Goal: Task Accomplishment & Management: Use online tool/utility

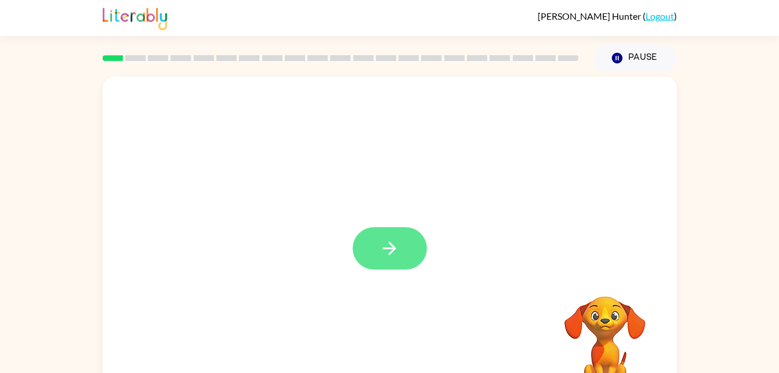
click at [381, 248] on icon "button" at bounding box center [390, 248] width 20 height 20
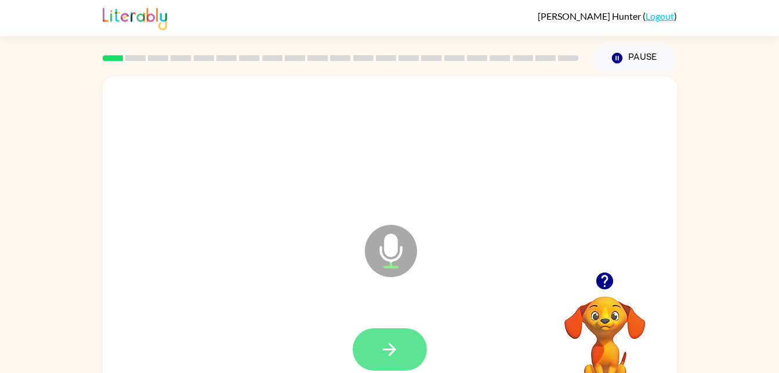
click at [399, 352] on icon "button" at bounding box center [390, 349] width 20 height 20
click at [402, 353] on button "button" at bounding box center [390, 349] width 74 height 42
click at [382, 337] on button "button" at bounding box center [390, 349] width 74 height 42
click at [396, 339] on icon "button" at bounding box center [390, 349] width 20 height 20
click at [396, 356] on icon "button" at bounding box center [390, 349] width 20 height 20
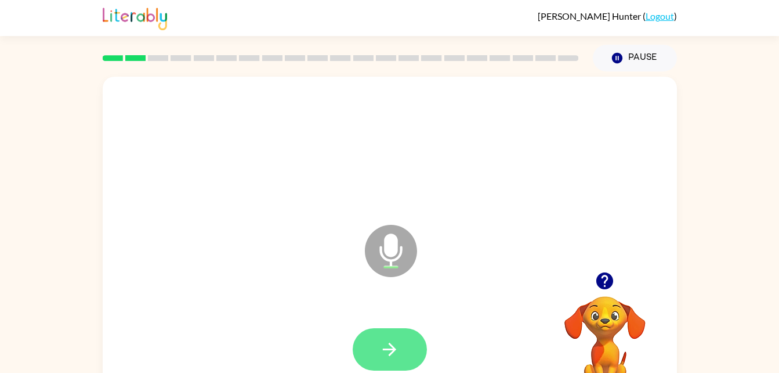
click at [400, 341] on button "button" at bounding box center [390, 349] width 74 height 42
click at [395, 337] on button "button" at bounding box center [390, 349] width 74 height 42
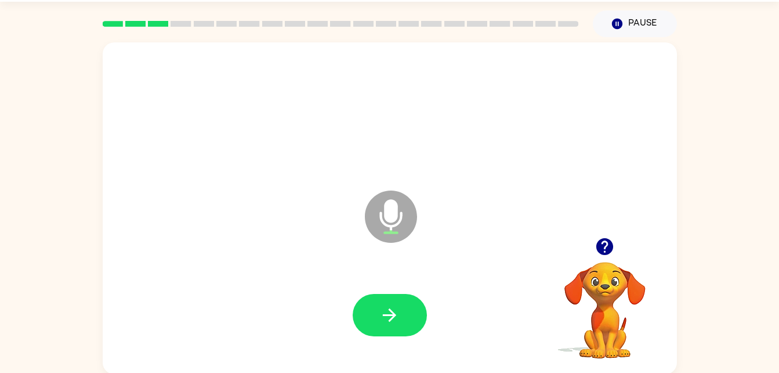
scroll to position [35, 0]
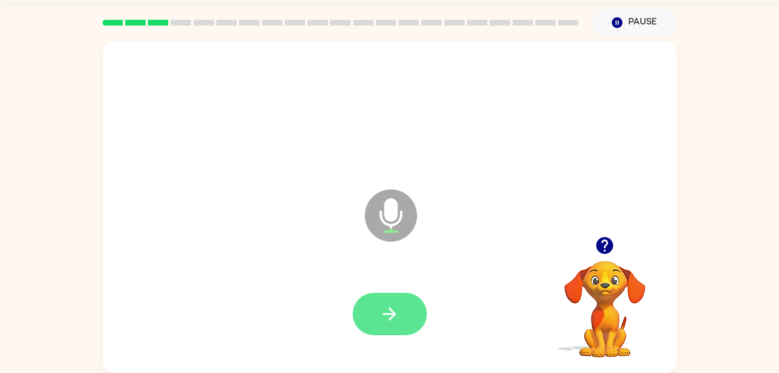
click at [388, 319] on icon "button" at bounding box center [390, 313] width 20 height 20
click at [368, 321] on button "button" at bounding box center [390, 313] width 74 height 42
click at [402, 317] on button "button" at bounding box center [390, 313] width 74 height 42
click at [382, 313] on icon "button" at bounding box center [390, 313] width 20 height 20
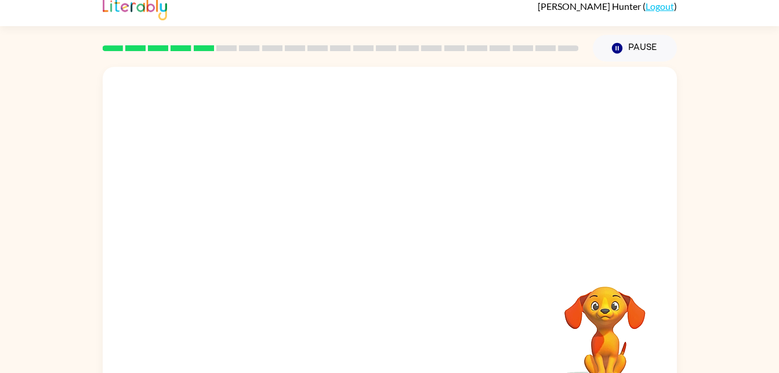
scroll to position [4, 0]
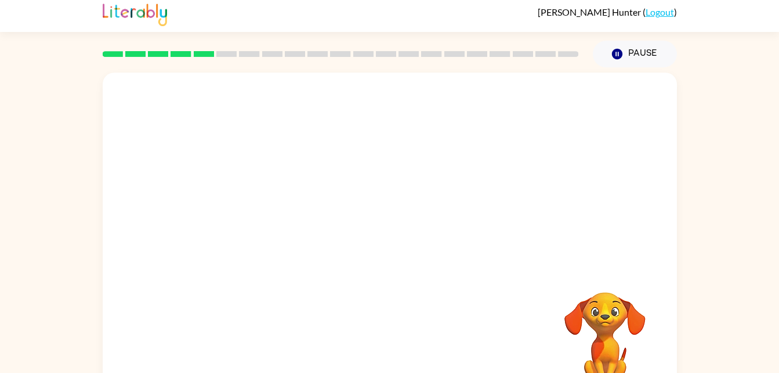
click at [591, 239] on div at bounding box center [390, 170] width 575 height 195
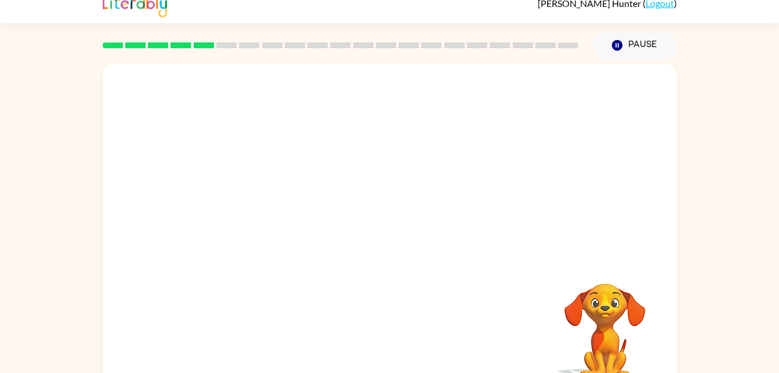
scroll to position [35, 0]
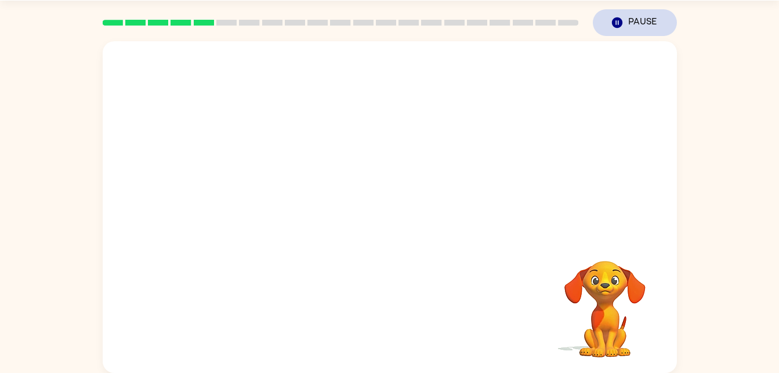
click at [626, 11] on button "Pause Pause" at bounding box center [635, 22] width 84 height 27
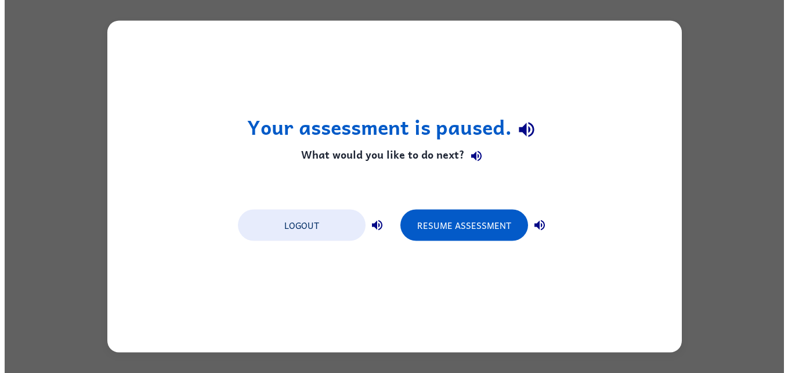
scroll to position [0, 0]
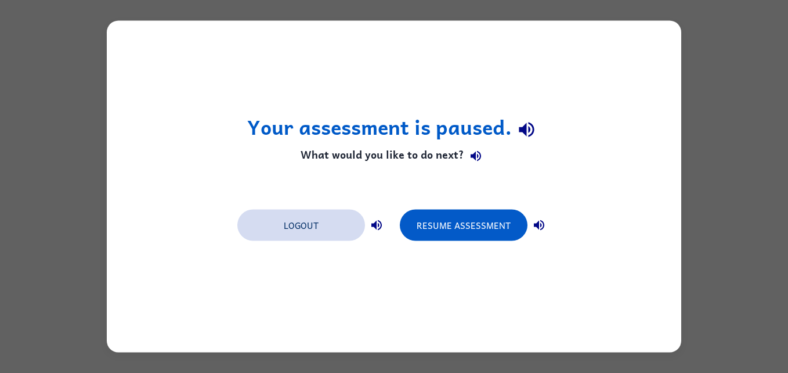
click at [313, 233] on button "Logout" at bounding box center [301, 224] width 128 height 31
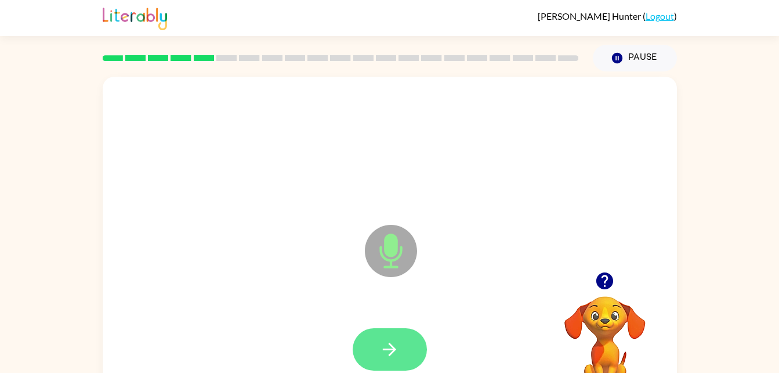
click at [389, 336] on button "button" at bounding box center [390, 349] width 74 height 42
click at [386, 355] on icon "button" at bounding box center [390, 349] width 20 height 20
click at [371, 350] on button "button" at bounding box center [390, 349] width 74 height 42
click at [385, 344] on icon "button" at bounding box center [390, 349] width 20 height 20
click at [393, 335] on button "button" at bounding box center [390, 349] width 74 height 42
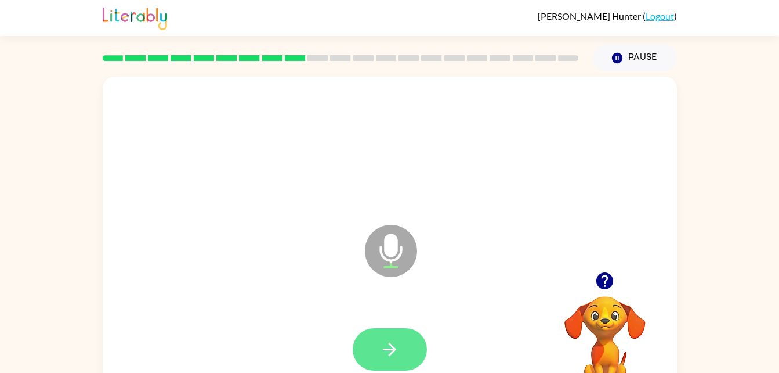
click at [396, 357] on icon "button" at bounding box center [390, 349] width 20 height 20
click at [735, 274] on div "Microphone The Microphone is here when it is your turn to talk Your browser mus…" at bounding box center [389, 239] width 779 height 337
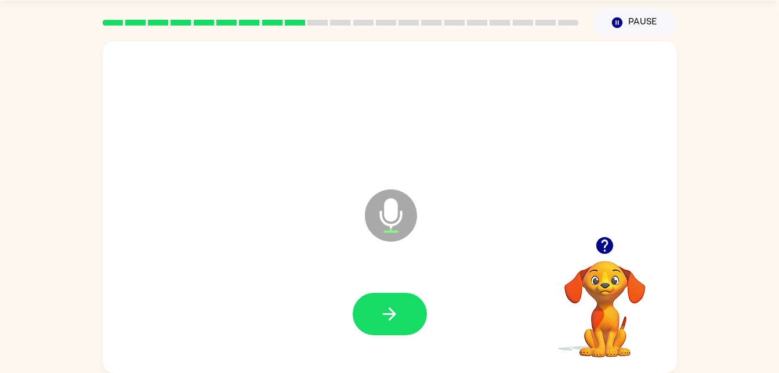
click at [606, 252] on icon "button" at bounding box center [605, 245] width 17 height 17
click at [382, 325] on button "button" at bounding box center [390, 313] width 74 height 42
click at [396, 320] on icon "button" at bounding box center [390, 313] width 20 height 20
click at [384, 308] on icon "button" at bounding box center [390, 313] width 20 height 20
click at [373, 332] on button "button" at bounding box center [390, 313] width 74 height 42
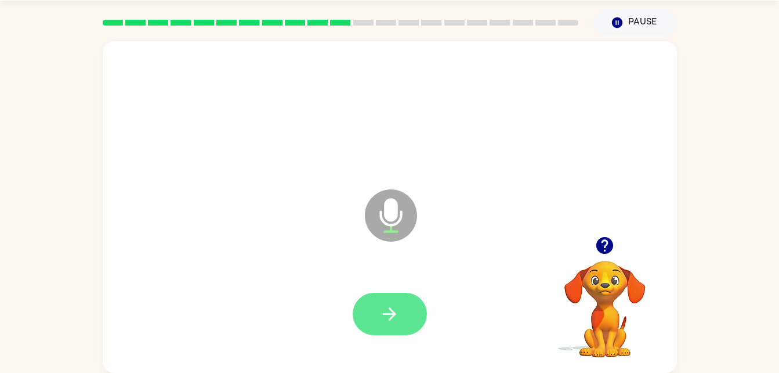
click at [403, 312] on button "button" at bounding box center [390, 313] width 74 height 42
click at [398, 319] on icon "button" at bounding box center [390, 313] width 20 height 20
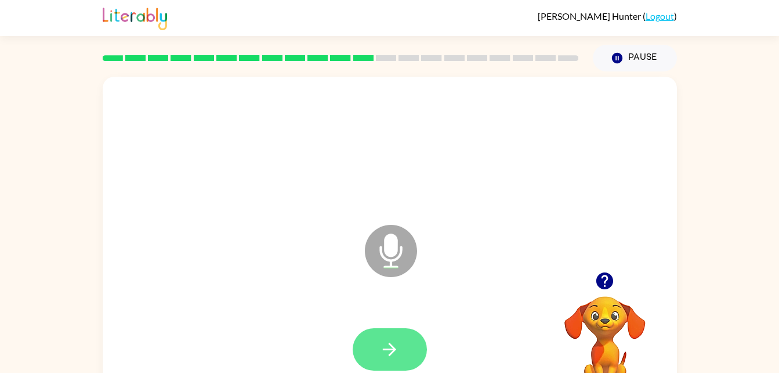
click at [394, 350] on icon "button" at bounding box center [389, 348] width 13 height 13
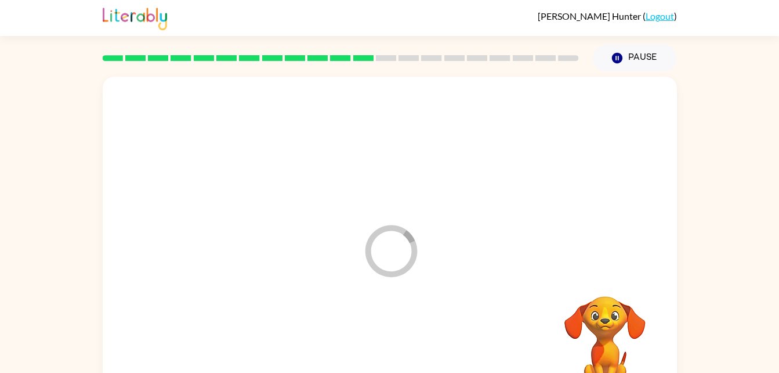
scroll to position [35, 0]
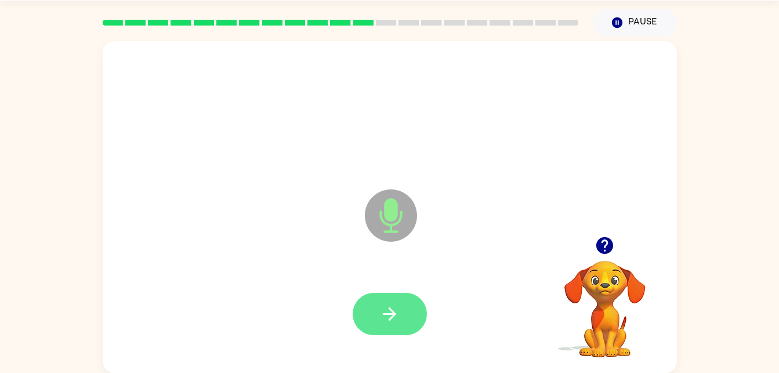
click at [382, 316] on icon "button" at bounding box center [390, 313] width 20 height 20
click at [409, 312] on button "button" at bounding box center [390, 313] width 74 height 42
click at [377, 316] on button "button" at bounding box center [390, 313] width 74 height 42
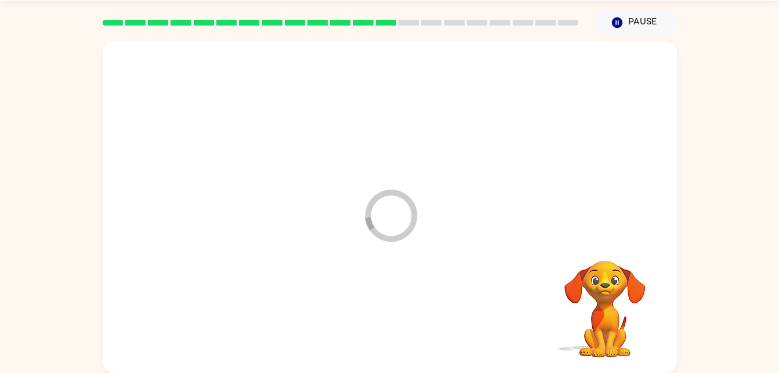
click at [262, 247] on div "Loader Your response is being sent to our graders" at bounding box center [390, 206] width 575 height 331
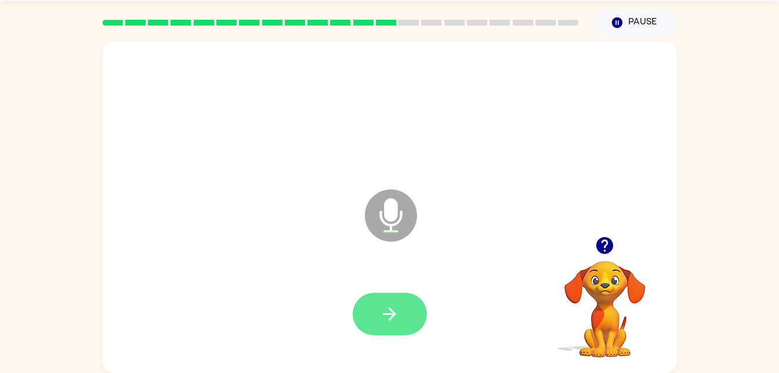
click at [384, 322] on icon "button" at bounding box center [390, 313] width 20 height 20
